Goal: Task Accomplishment & Management: Manage account settings

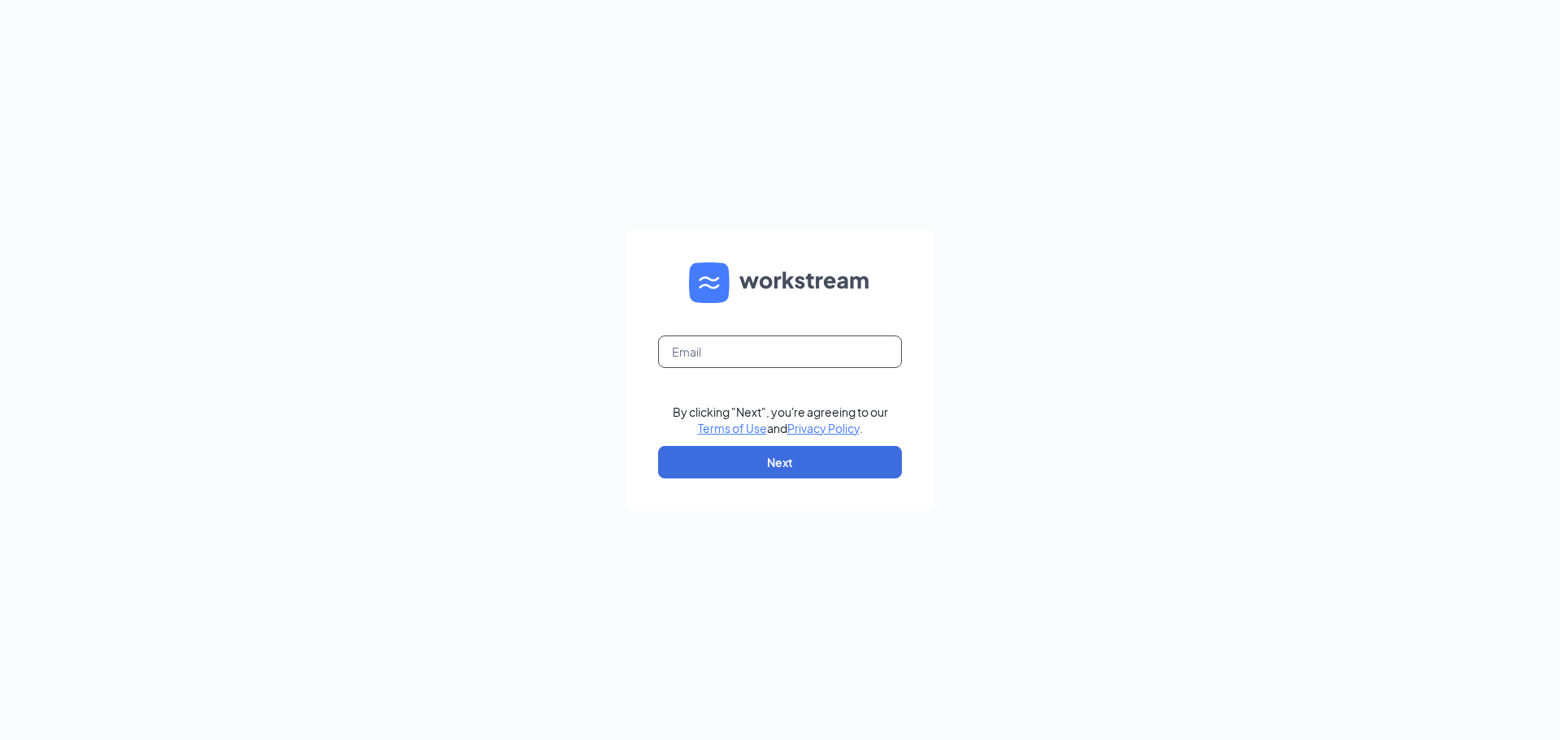
click at [791, 355] on input "text" at bounding box center [780, 352] width 244 height 33
type input "[EMAIL_ADDRESS][DOMAIN_NAME]"
click at [807, 462] on button "Next" at bounding box center [780, 462] width 244 height 33
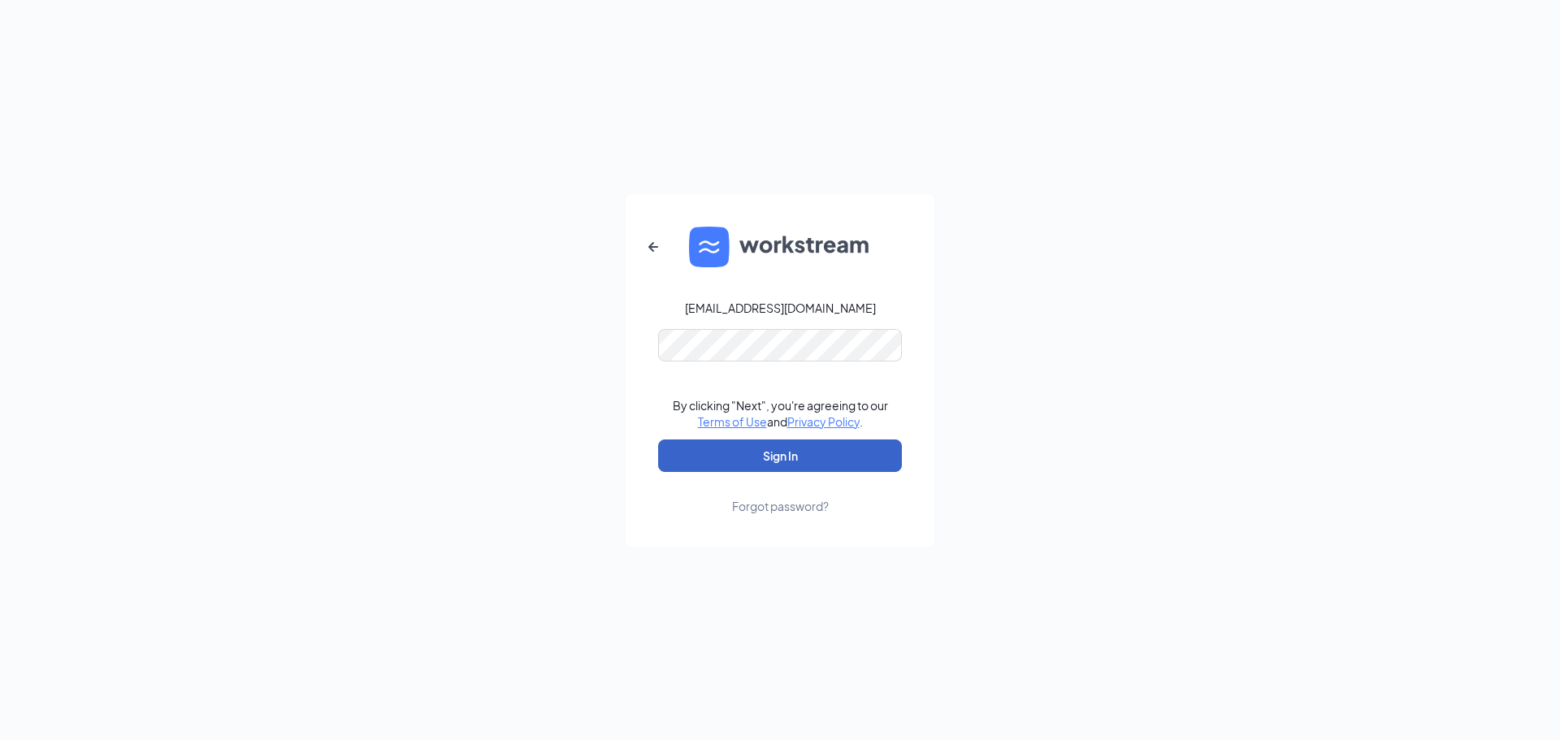
click at [787, 446] on button "Sign In" at bounding box center [780, 456] width 244 height 33
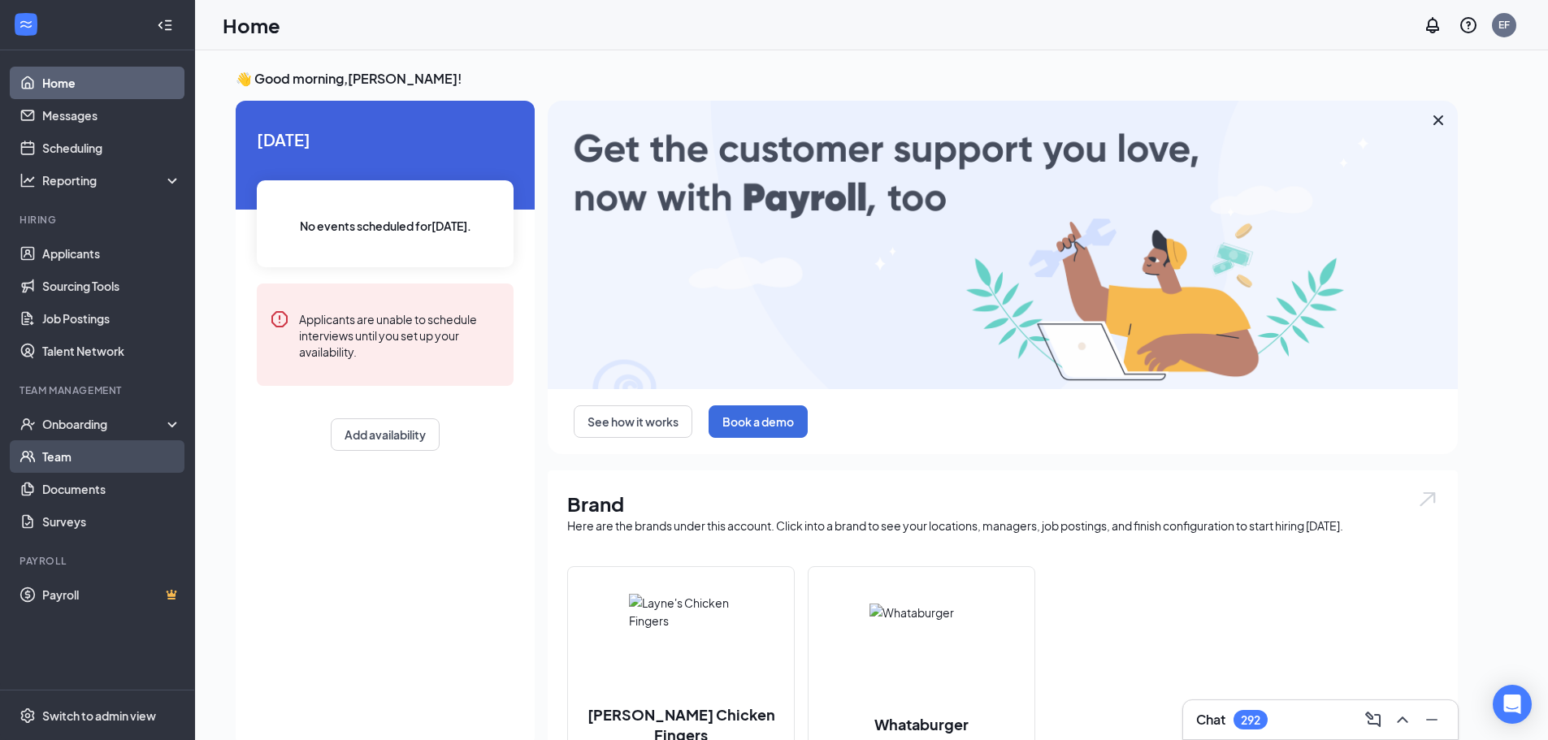
click at [46, 457] on link "Team" at bounding box center [111, 456] width 139 height 33
